Goal: Use online tool/utility: Utilize a website feature to perform a specific function

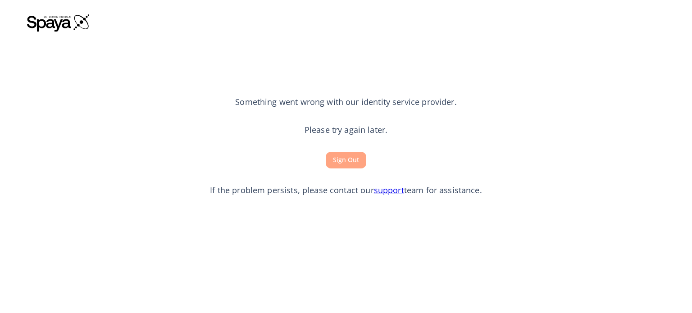
click at [347, 158] on button "Sign Out" at bounding box center [346, 160] width 41 height 17
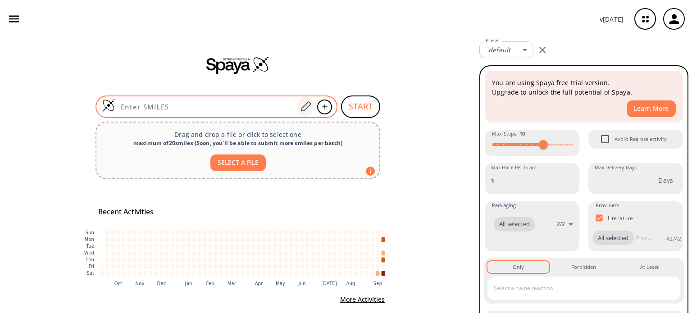
click at [307, 104] on icon at bounding box center [305, 107] width 12 height 12
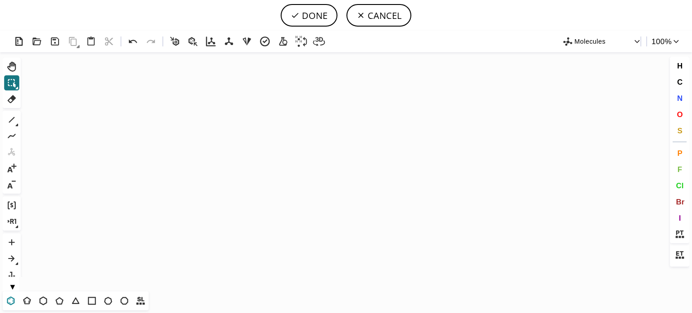
click at [13, 304] on icon at bounding box center [11, 301] width 12 height 12
click at [184, 159] on icon "Created with [PERSON_NAME] 2.3.0" at bounding box center [345, 171] width 643 height 239
drag, startPoint x: 111, startPoint y: 301, endPoint x: 119, endPoint y: 289, distance: 14.6
click at [117, 292] on div "T T T T T T T T Shift+T" at bounding box center [76, 300] width 146 height 19
click at [110, 298] on icon at bounding box center [108, 301] width 8 height 8
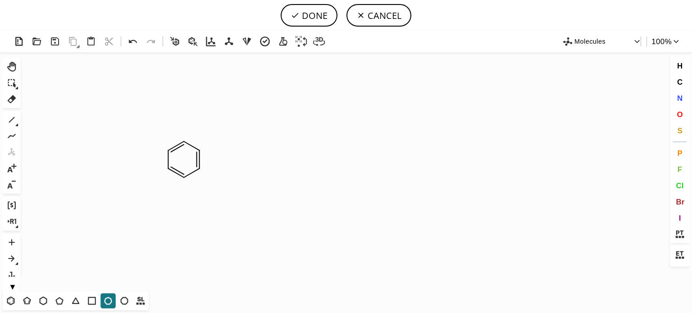
click at [203, 162] on icon "Created with [PERSON_NAME] 2.3.0" at bounding box center [345, 171] width 643 height 239
click at [9, 119] on icon at bounding box center [12, 120] width 12 height 12
click at [677, 95] on span "N" at bounding box center [678, 98] width 5 height 9
click at [219, 183] on tspan "N" at bounding box center [219, 183] width 5 height 7
click at [680, 113] on span "O" at bounding box center [679, 114] width 6 height 9
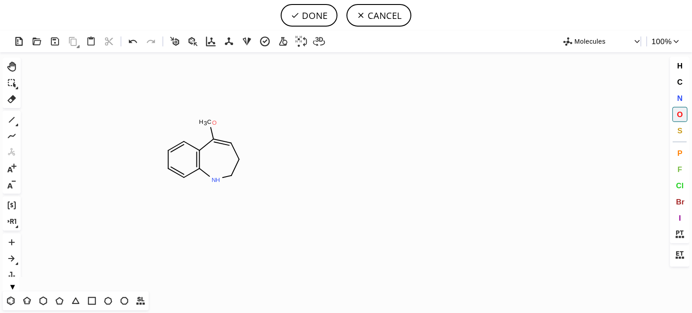
click at [214, 122] on tspan "O" at bounding box center [214, 122] width 5 height 7
click at [13, 122] on icon at bounding box center [12, 120] width 12 height 12
drag, startPoint x: 223, startPoint y: 104, endPoint x: 252, endPoint y: 126, distance: 36.1
drag, startPoint x: 10, startPoint y: 299, endPoint x: 17, endPoint y: 291, distance: 10.2
click at [13, 296] on icon at bounding box center [11, 301] width 12 height 12
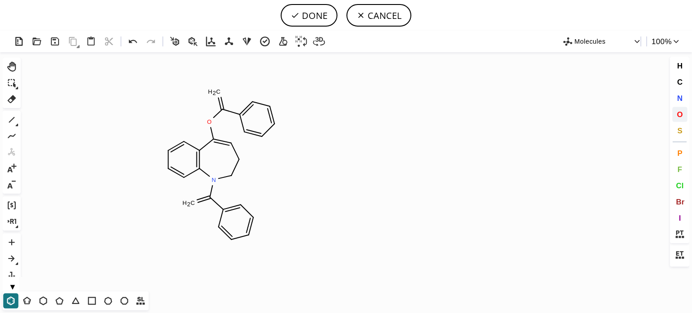
click at [681, 113] on span "O" at bounding box center [679, 114] width 6 height 9
drag, startPoint x: 221, startPoint y: 94, endPoint x: 162, endPoint y: 191, distance: 113.5
click at [220, 95] on tspan "O" at bounding box center [220, 94] width 5 height 7
click at [187, 201] on tspan "O" at bounding box center [187, 201] width 5 height 7
click at [14, 120] on icon at bounding box center [12, 120] width 12 height 12
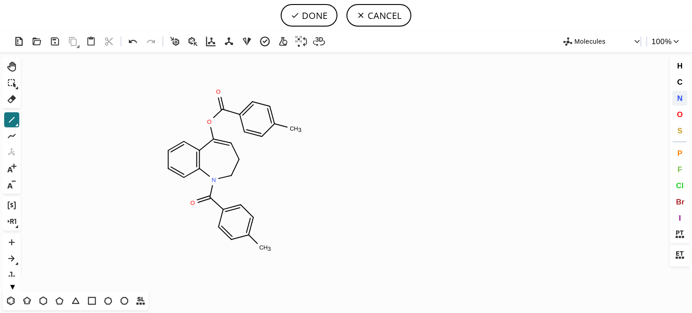
click at [678, 95] on span "N" at bounding box center [678, 98] width 5 height 9
drag, startPoint x: 259, startPoint y: 251, endPoint x: 258, endPoint y: 231, distance: 19.8
click at [258, 248] on tspan "N" at bounding box center [259, 251] width 5 height 7
click at [294, 131] on tspan "N" at bounding box center [294, 130] width 5 height 7
click at [317, 18] on button "DONE" at bounding box center [309, 15] width 57 height 23
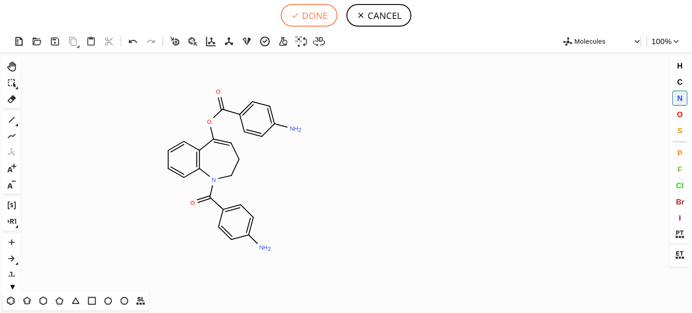
type input "C1C=CC2N(C(C3C=CC(N)=CC=3)=O)CCC=C(OC(C3C=CC(N)=CC=3)=O)C=2C=1"
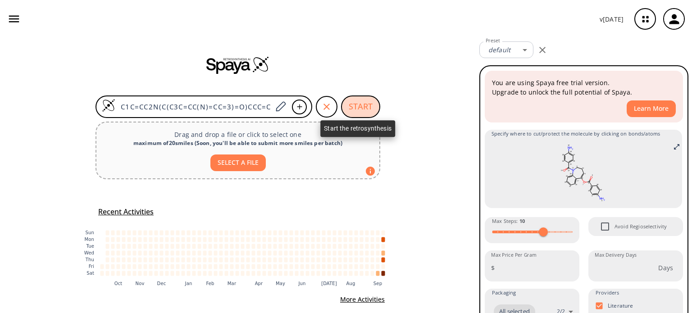
click at [355, 107] on button "START" at bounding box center [360, 106] width 39 height 23
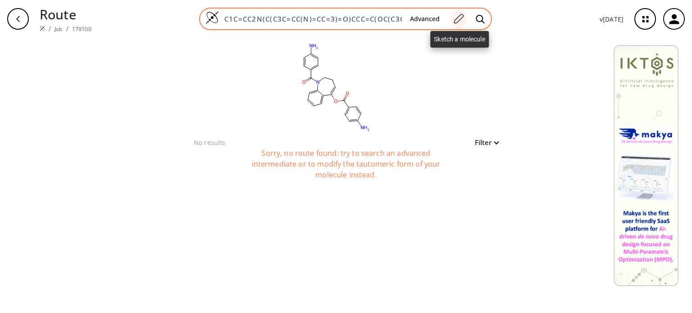
click at [456, 17] on icon at bounding box center [458, 19] width 12 height 12
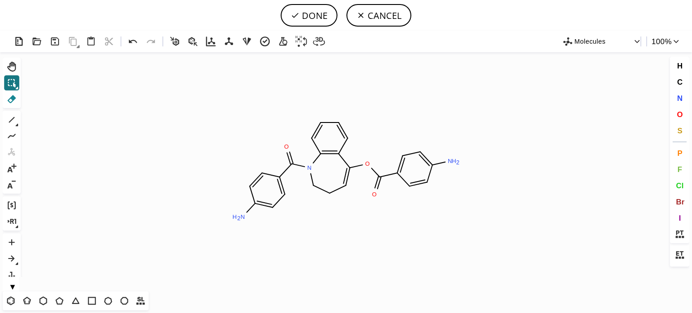
click at [11, 99] on icon at bounding box center [12, 99] width 9 height 8
click at [293, 168] on circle at bounding box center [292, 164] width 12 height 12
click at [7, 102] on icon at bounding box center [12, 99] width 12 height 12
drag, startPoint x: 239, startPoint y: 217, endPoint x: 254, endPoint y: 225, distance: 16.9
click at [242, 219] on icon "Created with [PERSON_NAME] 2.3.0 O N H 2 N H 2 O O N" at bounding box center [345, 171] width 643 height 239
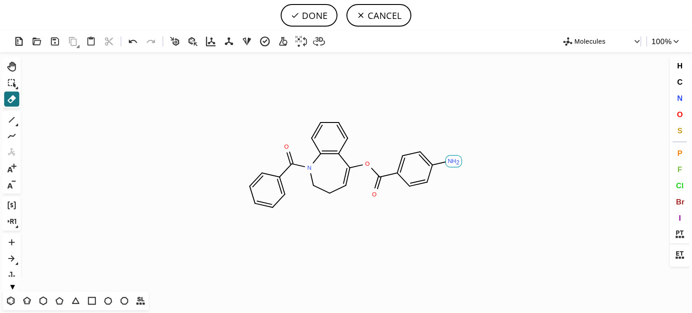
click at [454, 162] on tspan "H" at bounding box center [454, 161] width 5 height 7
click at [312, 21] on button "DONE" at bounding box center [309, 15] width 57 height 23
type input "C1=CC2=C(N(C(C3=CC=CC=C3)=O)CCC=C2OC(=O)C2=CC=CC=C2)C=C1"
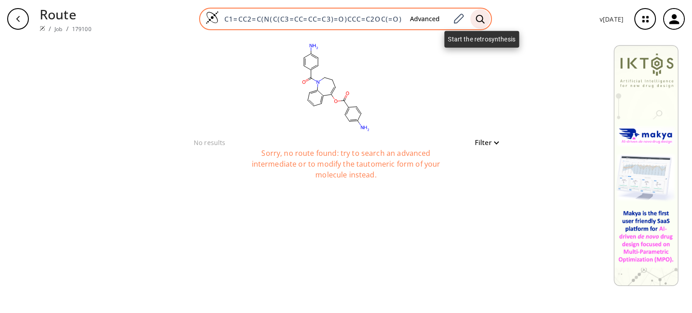
click at [480, 19] on icon at bounding box center [480, 18] width 9 height 9
